Goal: Use online tool/utility: Utilize a website feature to perform a specific function

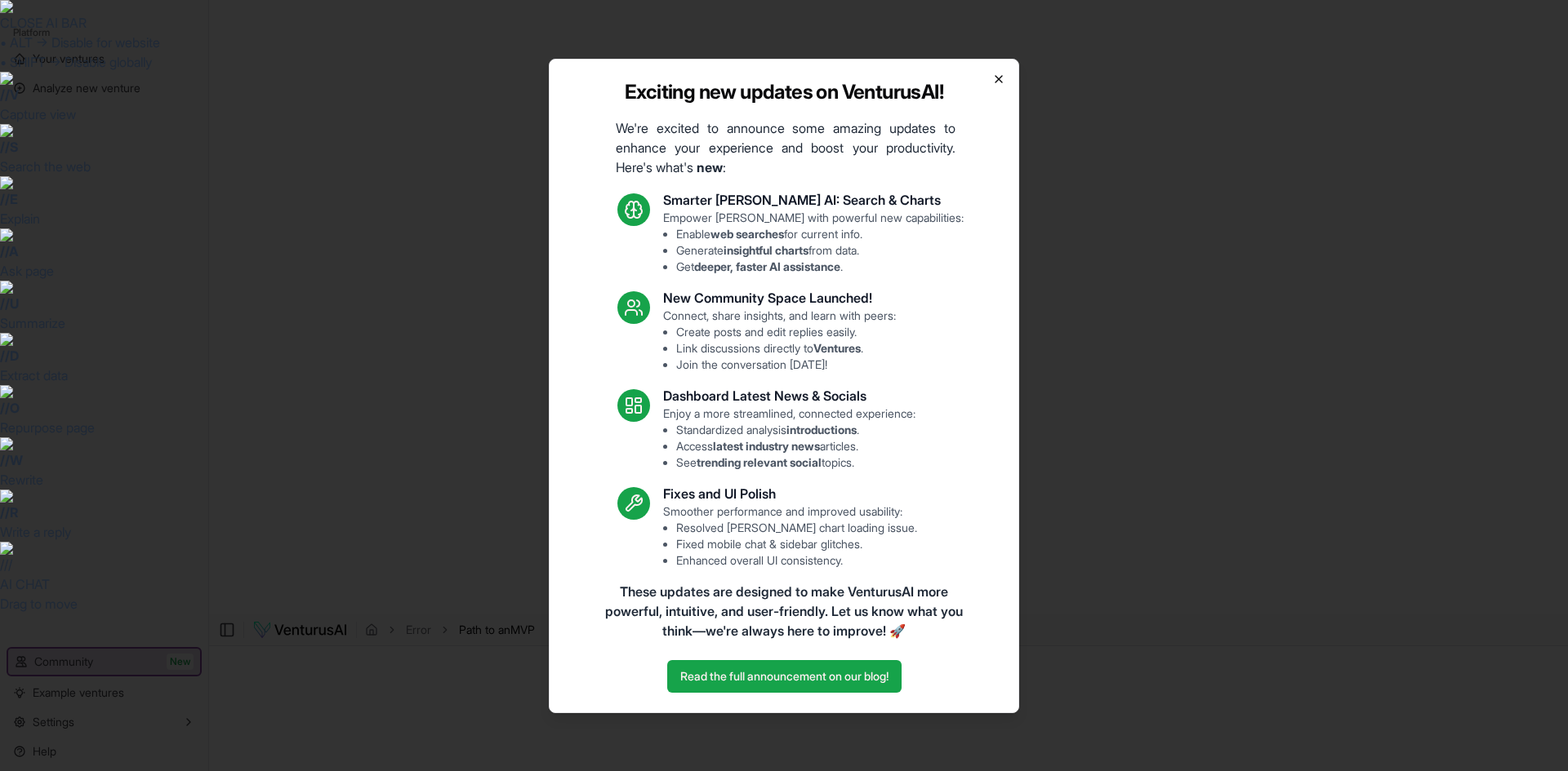
click at [994, 77] on icon "button" at bounding box center [998, 78] width 13 height 13
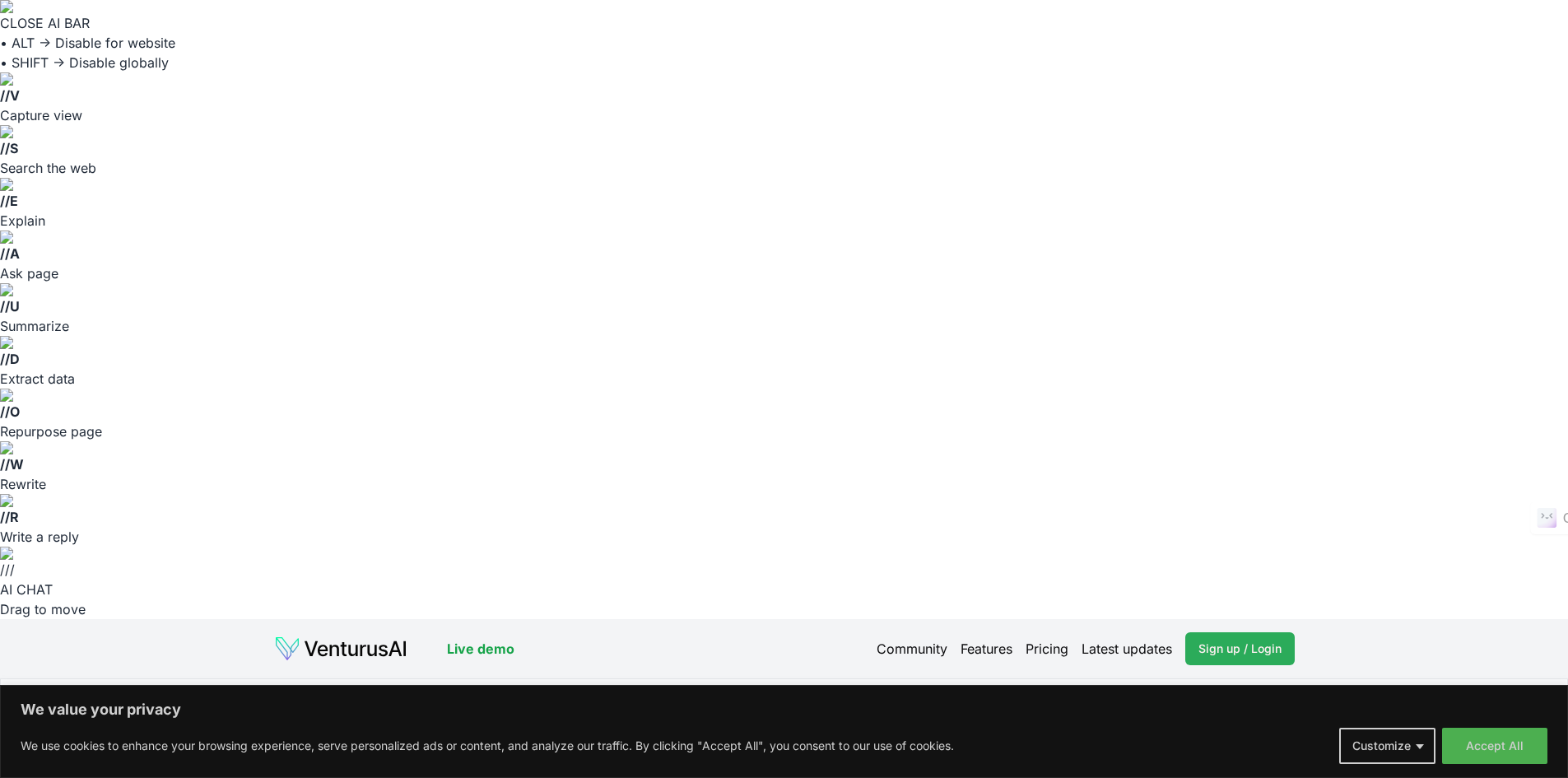
click at [1274, 641] on span "Sign up / Login" at bounding box center [1239, 648] width 83 height 16
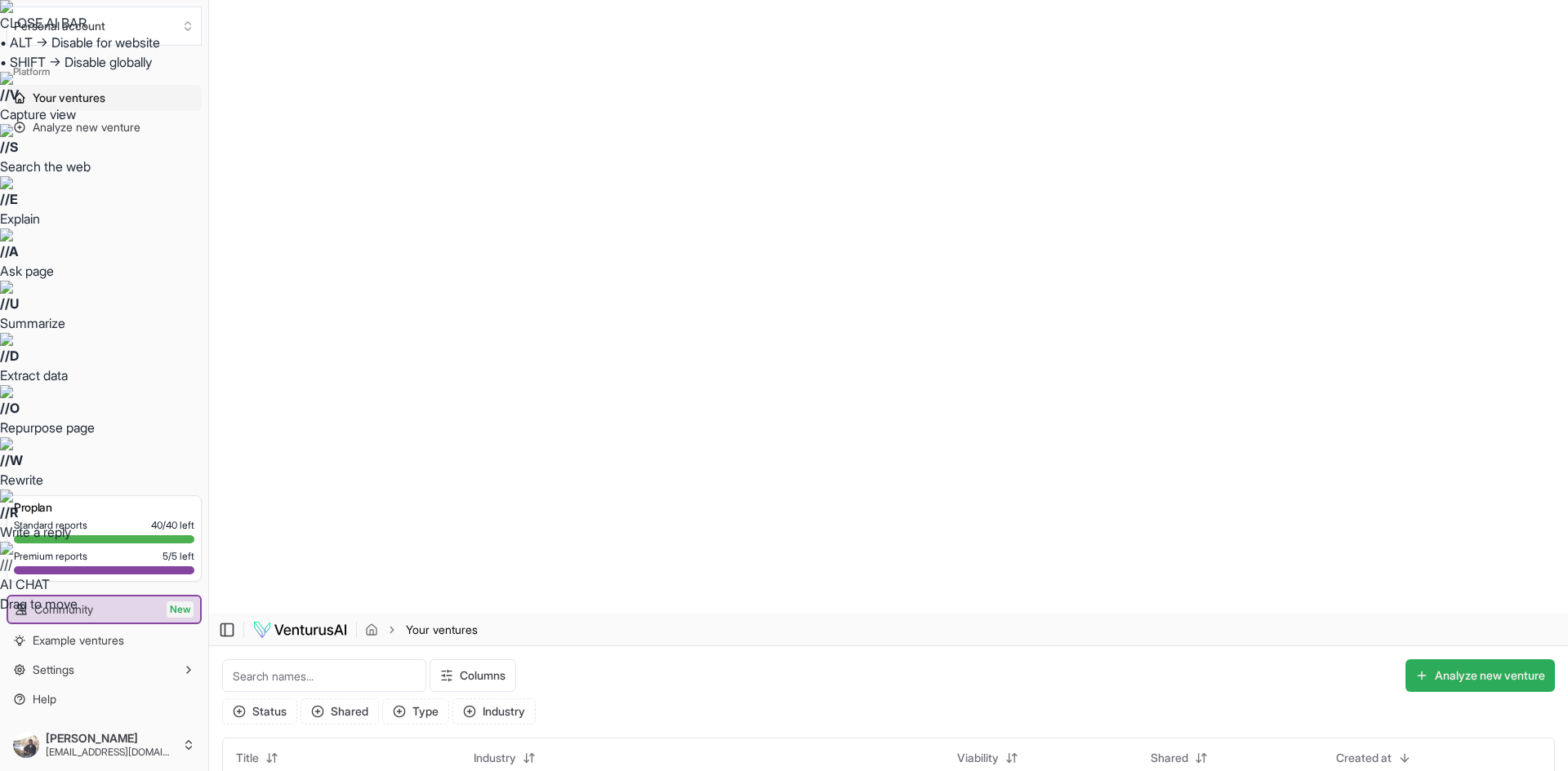
click at [1448, 660] on button "Analyze new venture" at bounding box center [1480, 676] width 150 height 32
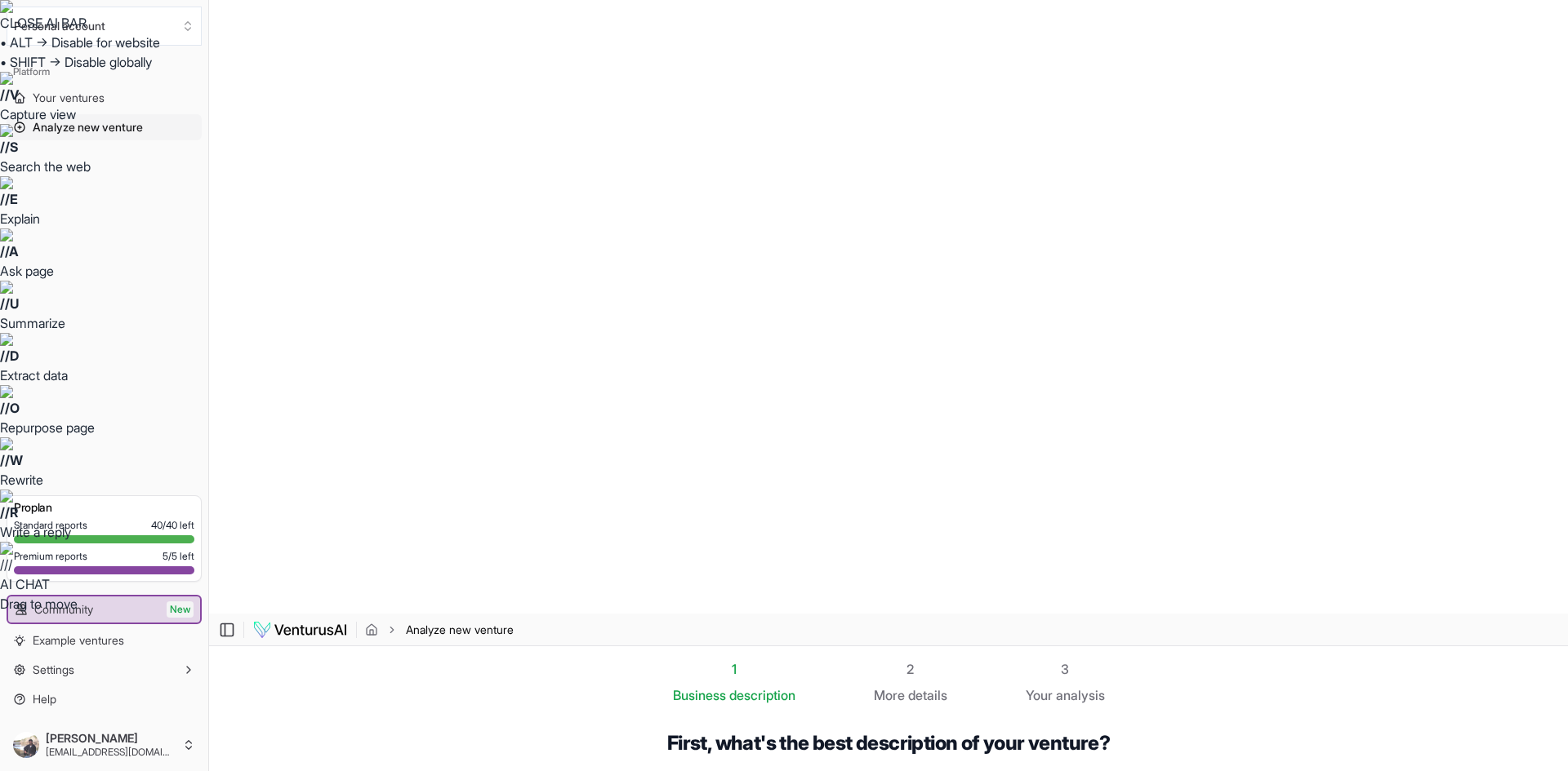
paste input "https://wellnesswithincoaching.com/"
type input "https://wellnesswithincoaching.com/"
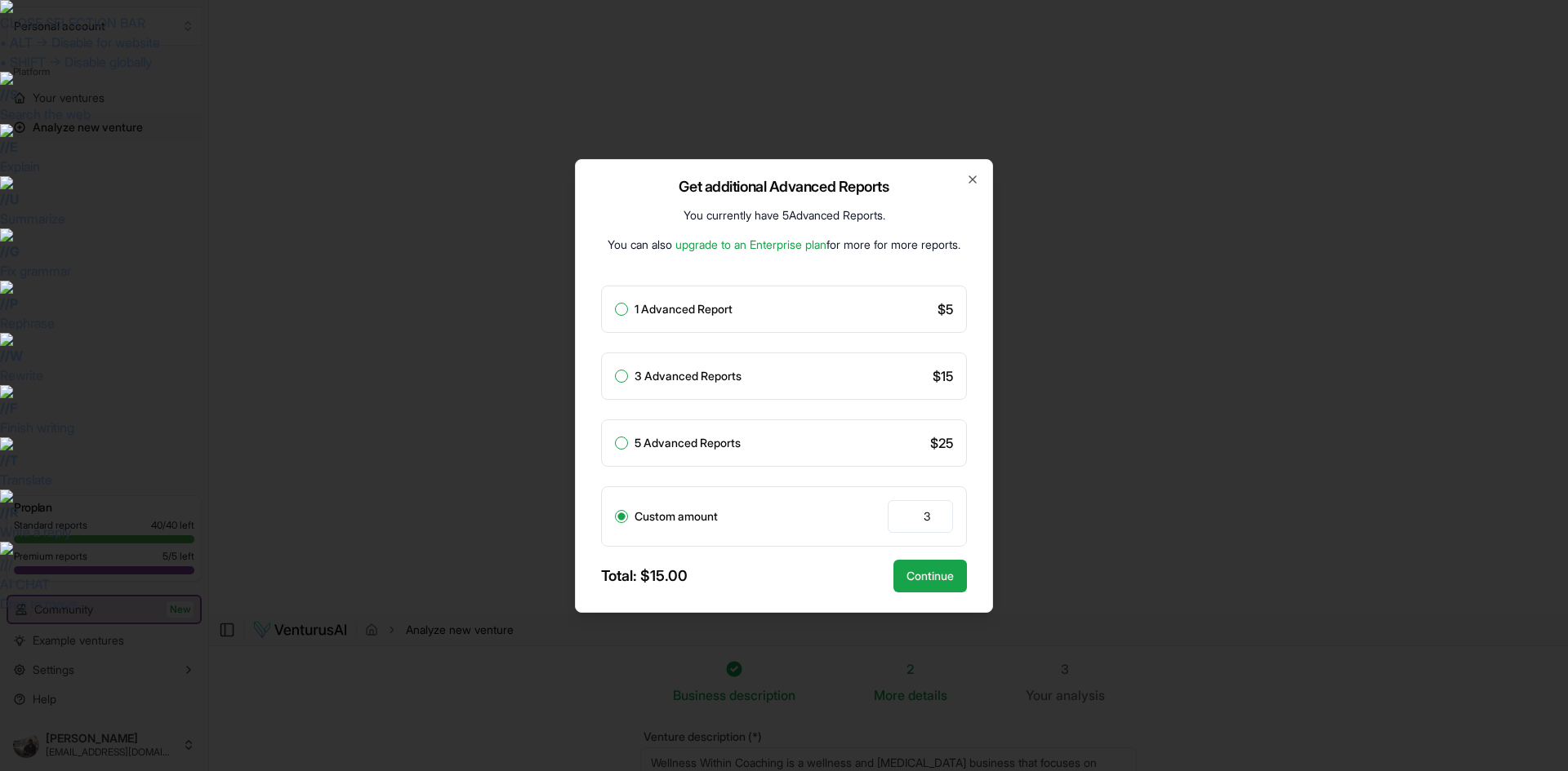
click at [734, 244] on link "upgrade to an Enterprise plan" at bounding box center [750, 244] width 151 height 14
